Goal: Transaction & Acquisition: Purchase product/service

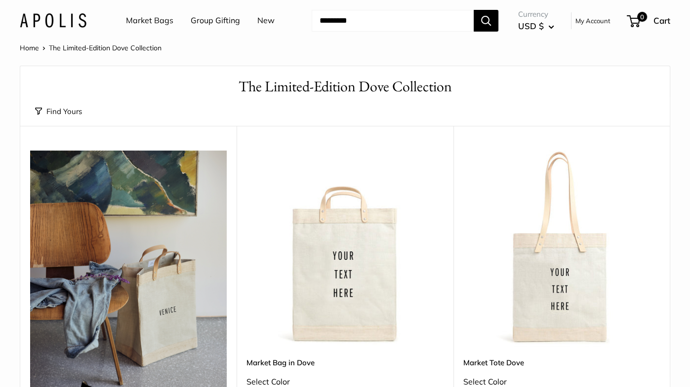
click at [157, 22] on link "Market Bags" at bounding box center [149, 20] width 47 height 15
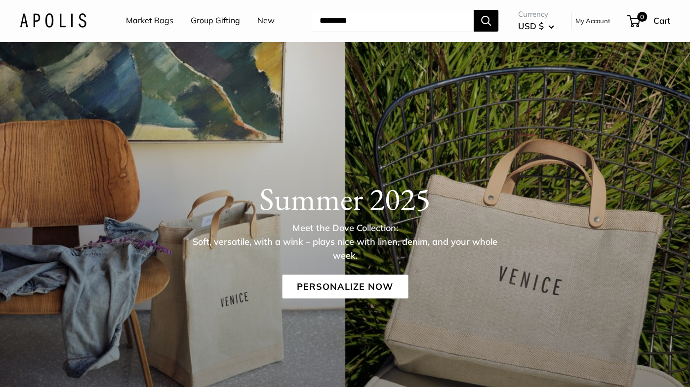
click at [496, 283] on div "Summer 2025 Meet the Dove Collection: Soft, versatile, with a wink – plays nice…" at bounding box center [345, 239] width 690 height 119
click at [349, 280] on link "Personalize Now" at bounding box center [345, 287] width 126 height 24
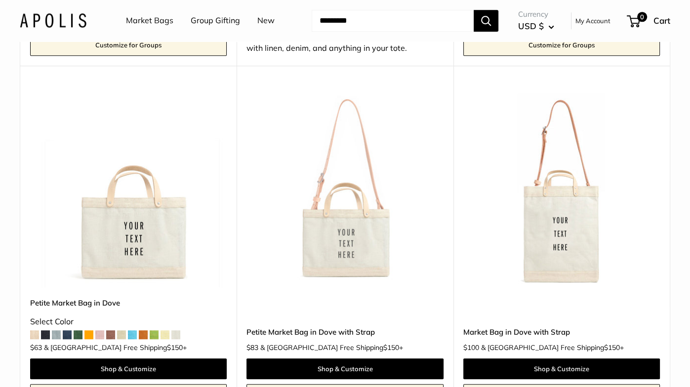
scroll to position [823, 0]
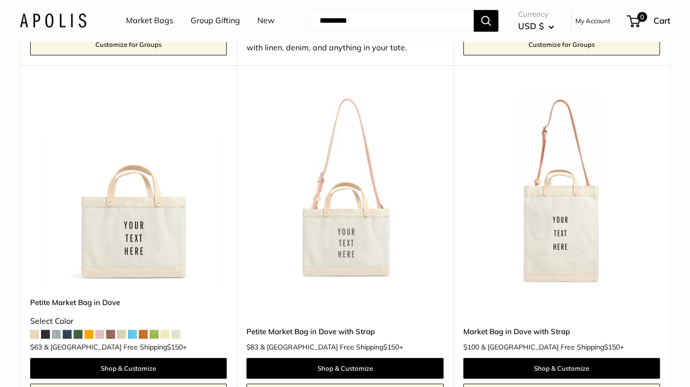
click at [0, 0] on img at bounding box center [0, 0] width 0 height 0
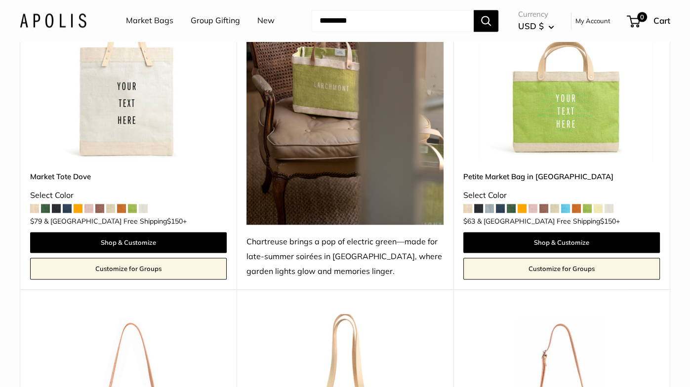
scroll to position [1299, 0]
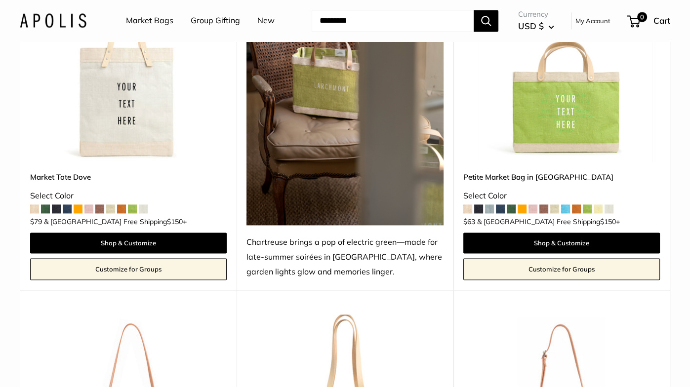
click at [478, 205] on span at bounding box center [478, 209] width 9 height 9
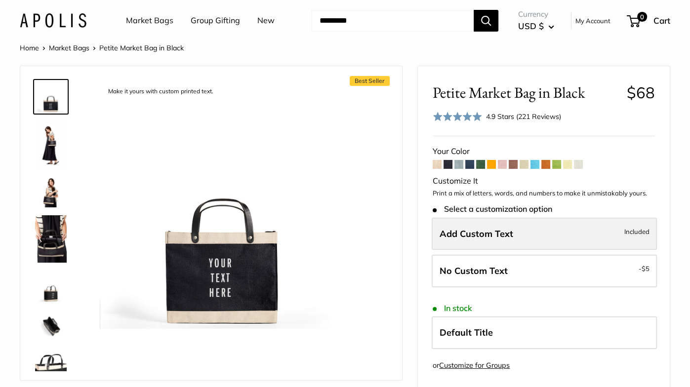
click at [509, 246] on label "Add Custom Text Included" at bounding box center [544, 234] width 225 height 33
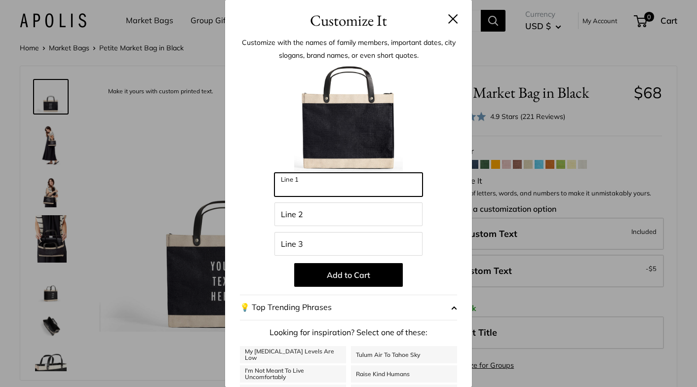
click at [295, 187] on input "Line 1" at bounding box center [349, 185] width 148 height 24
type input "***"
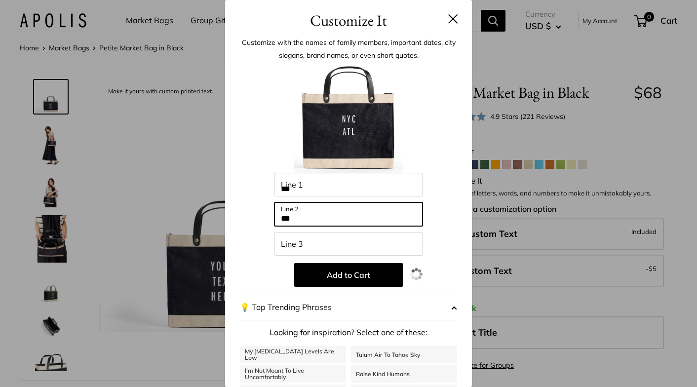
type input "***"
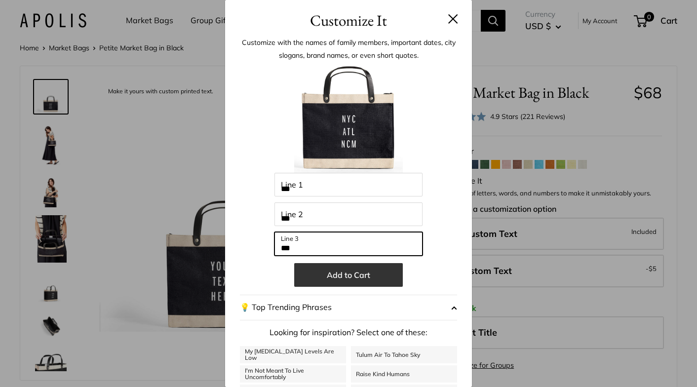
type input "***"
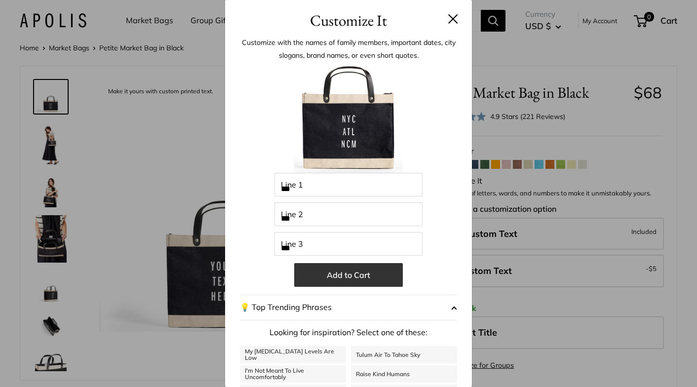
click at [352, 280] on button "Add to Cart" at bounding box center [348, 275] width 109 height 24
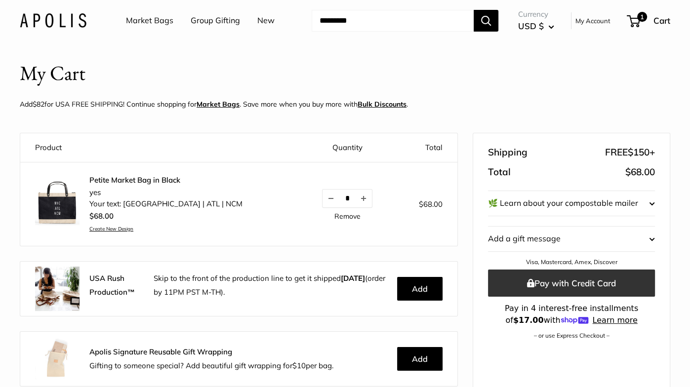
click at [573, 278] on button "Pay with Credit Card" at bounding box center [571, 283] width 167 height 27
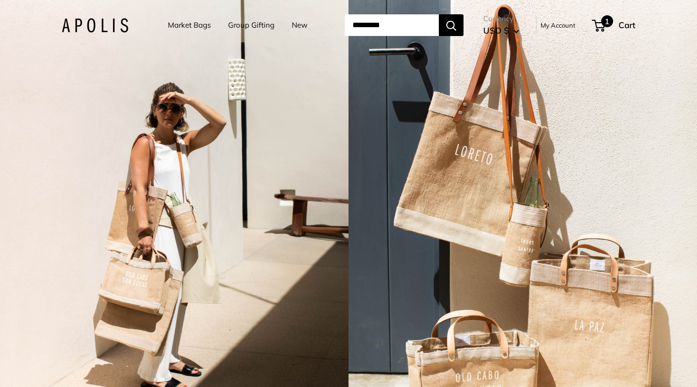
click at [614, 20] on span "1" at bounding box center [608, 21] width 12 height 12
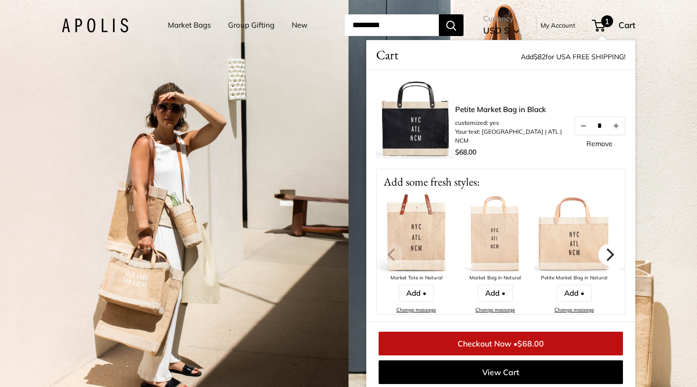
click at [606, 260] on icon "Next" at bounding box center [609, 254] width 13 height 13
click at [585, 261] on img at bounding box center [574, 234] width 79 height 79
click at [557, 248] on img at bounding box center [574, 234] width 79 height 79
click at [574, 289] on link "Add •" at bounding box center [574, 293] width 35 height 17
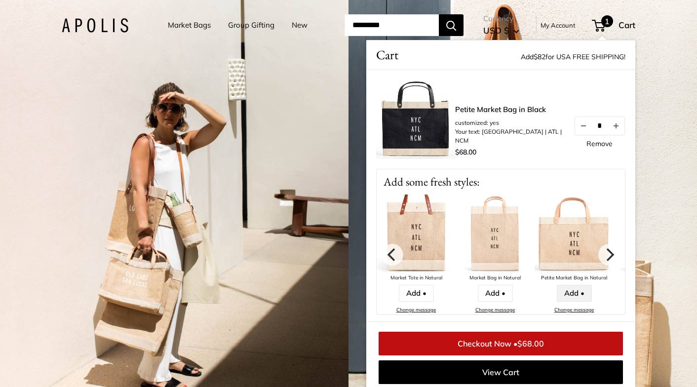
click at [574, 289] on link "Add •" at bounding box center [574, 293] width 35 height 17
click at [670, 71] on div "2 / 7" at bounding box center [523, 193] width 349 height 387
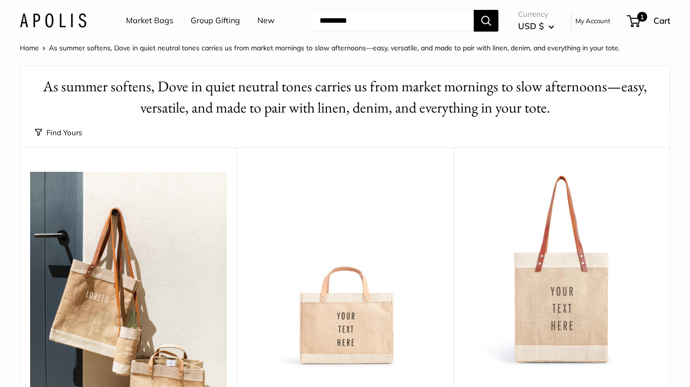
click at [0, 0] on img at bounding box center [0, 0] width 0 height 0
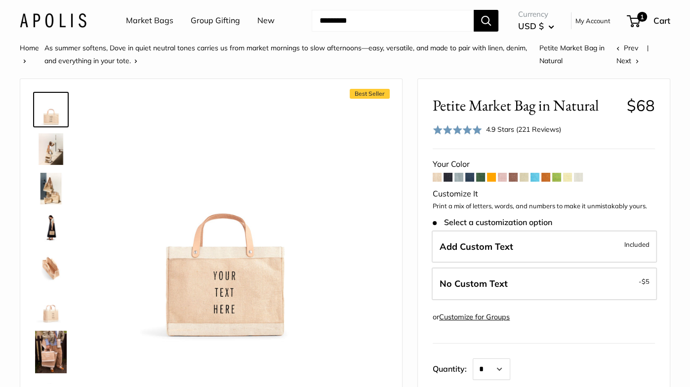
click at [470, 180] on span at bounding box center [469, 177] width 9 height 9
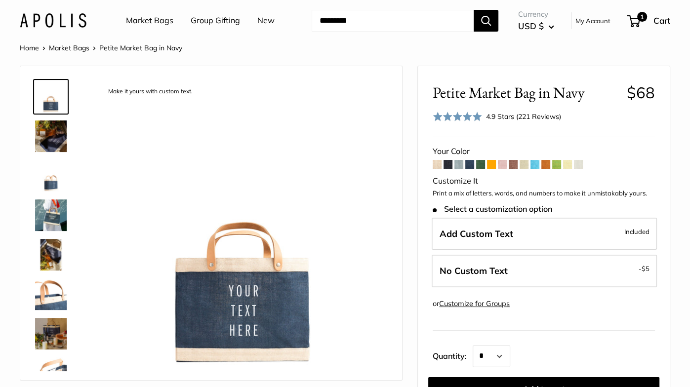
click at [524, 164] on span at bounding box center [524, 164] width 9 height 9
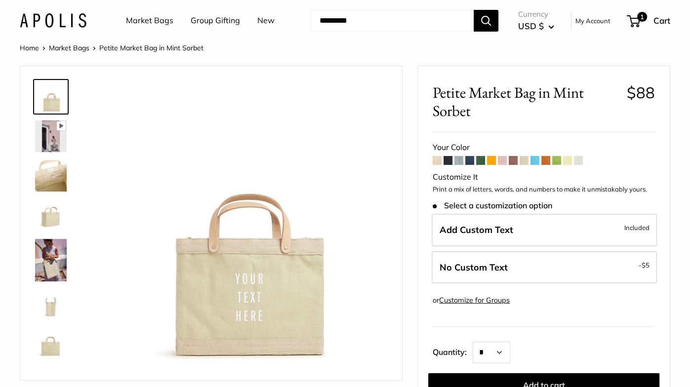
click at [437, 159] on span at bounding box center [437, 160] width 9 height 9
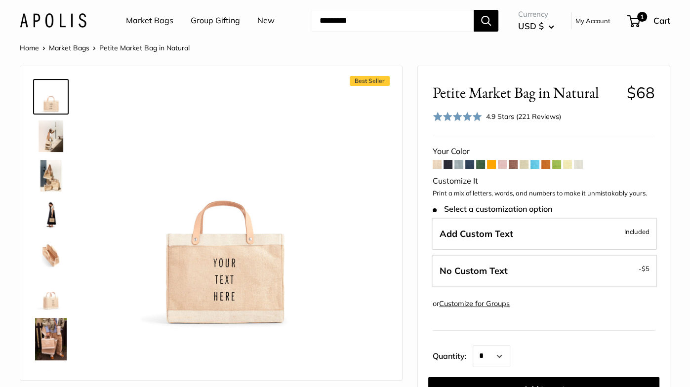
click at [469, 164] on span at bounding box center [469, 164] width 9 height 9
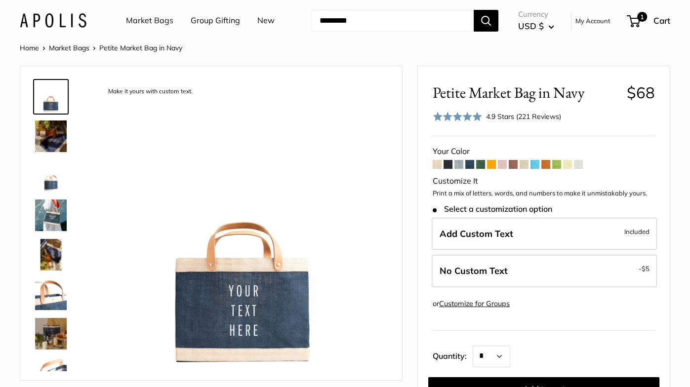
click at [512, 165] on span at bounding box center [513, 164] width 9 height 9
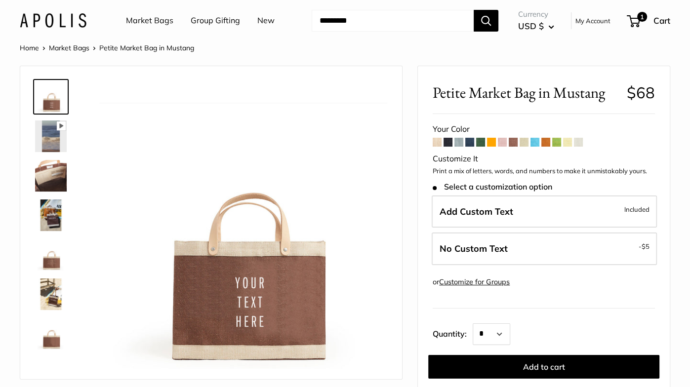
click at [546, 138] on span at bounding box center [545, 142] width 9 height 9
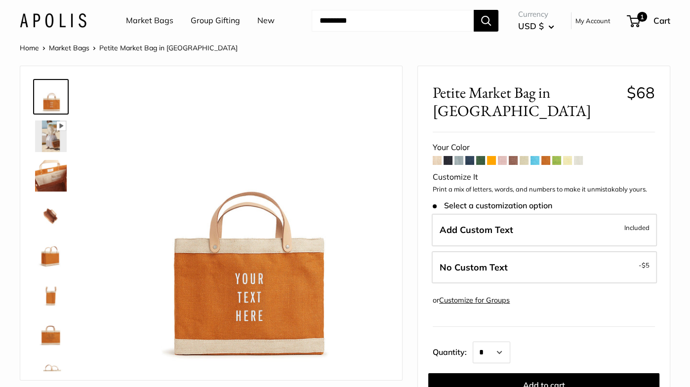
click at [479, 156] on span at bounding box center [480, 160] width 9 height 9
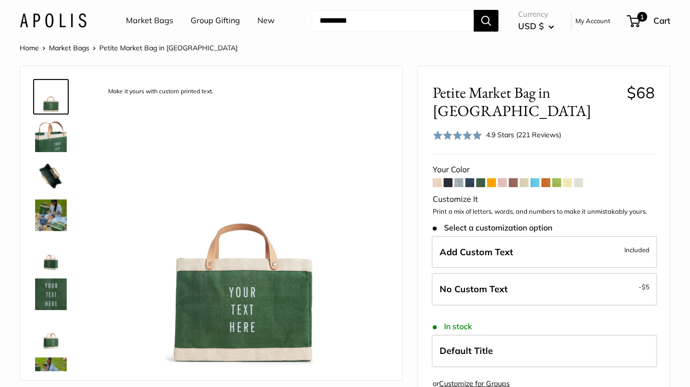
click at [522, 183] on span at bounding box center [524, 182] width 9 height 9
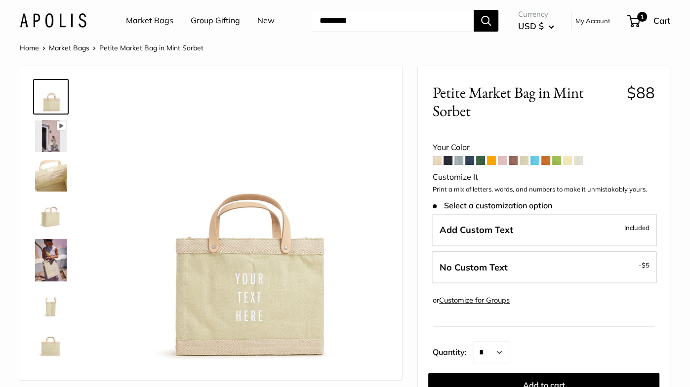
click at [438, 162] on span at bounding box center [437, 160] width 9 height 9
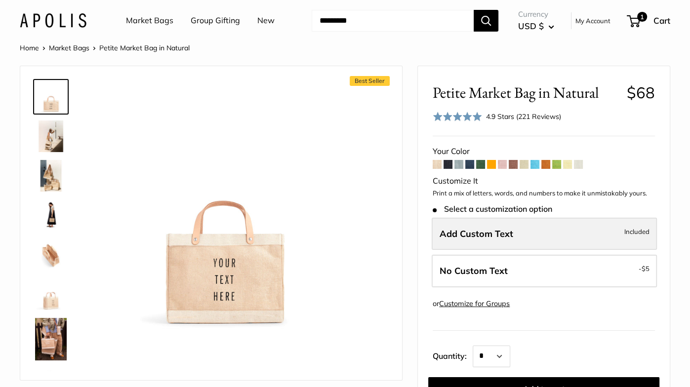
click at [486, 232] on span "Add Custom Text" at bounding box center [477, 233] width 74 height 11
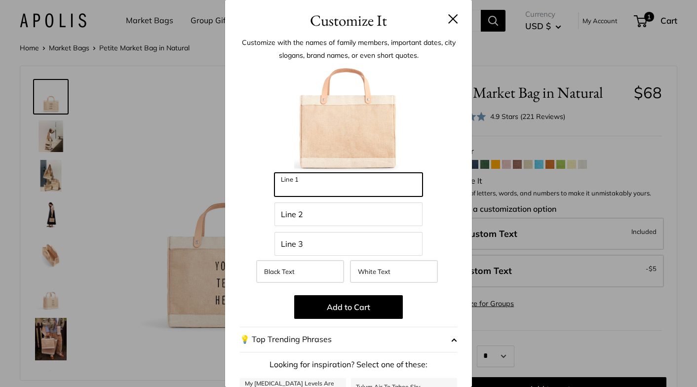
click at [341, 181] on input "Line 1" at bounding box center [349, 185] width 148 height 24
type input "***"
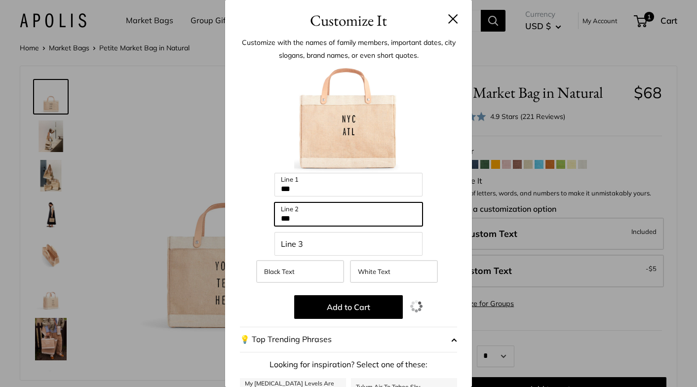
type input "***"
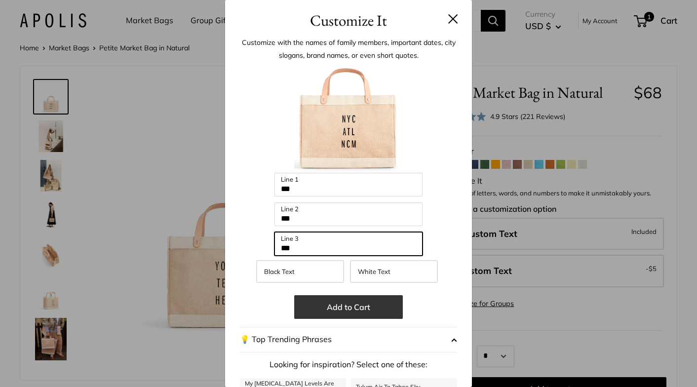
type input "***"
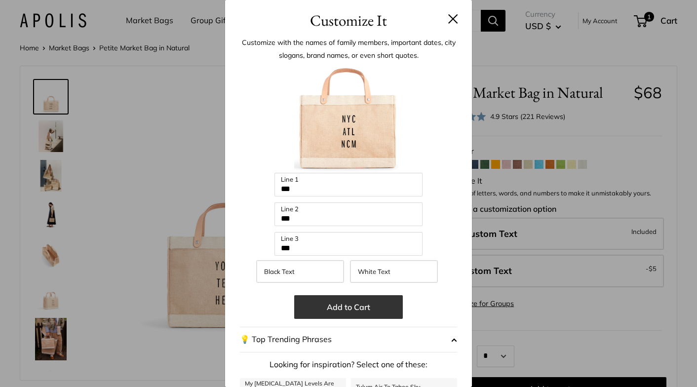
click at [339, 308] on button "Add to Cart" at bounding box center [348, 307] width 109 height 24
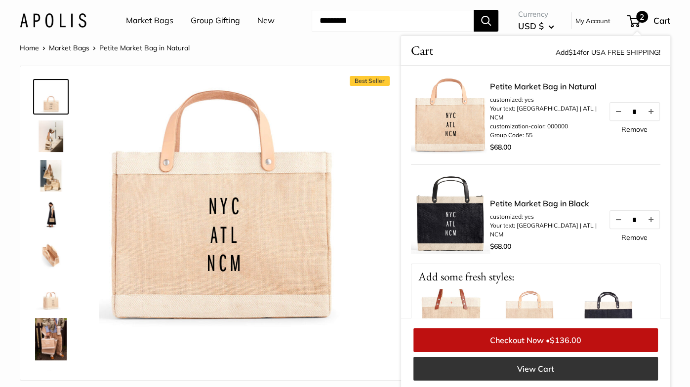
click at [539, 367] on link "View Cart" at bounding box center [535, 369] width 245 height 24
